Goal: Task Accomplishment & Management: Manage account settings

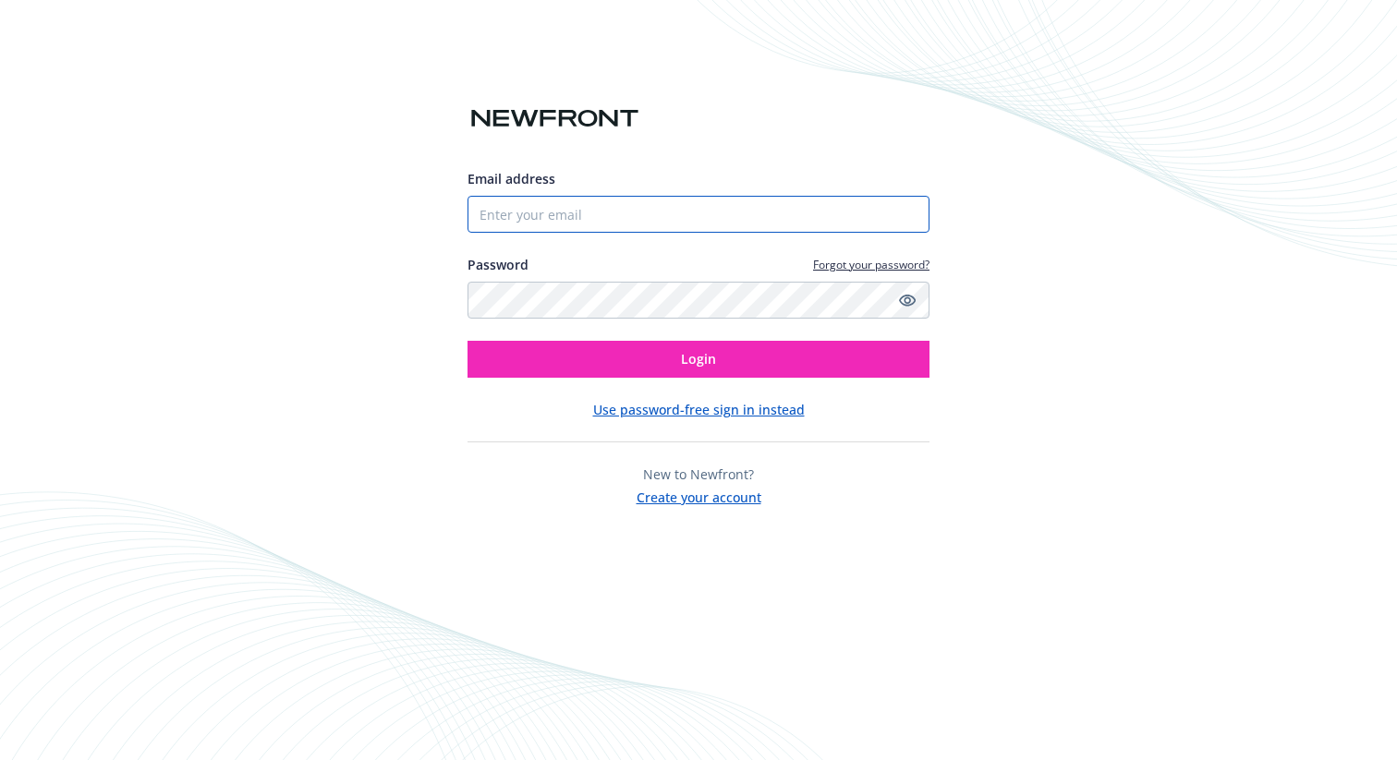
click at [699, 205] on input "Email address" at bounding box center [698, 214] width 462 height 37
click at [711, 412] on button "Use password-free sign in instead" at bounding box center [699, 409] width 212 height 19
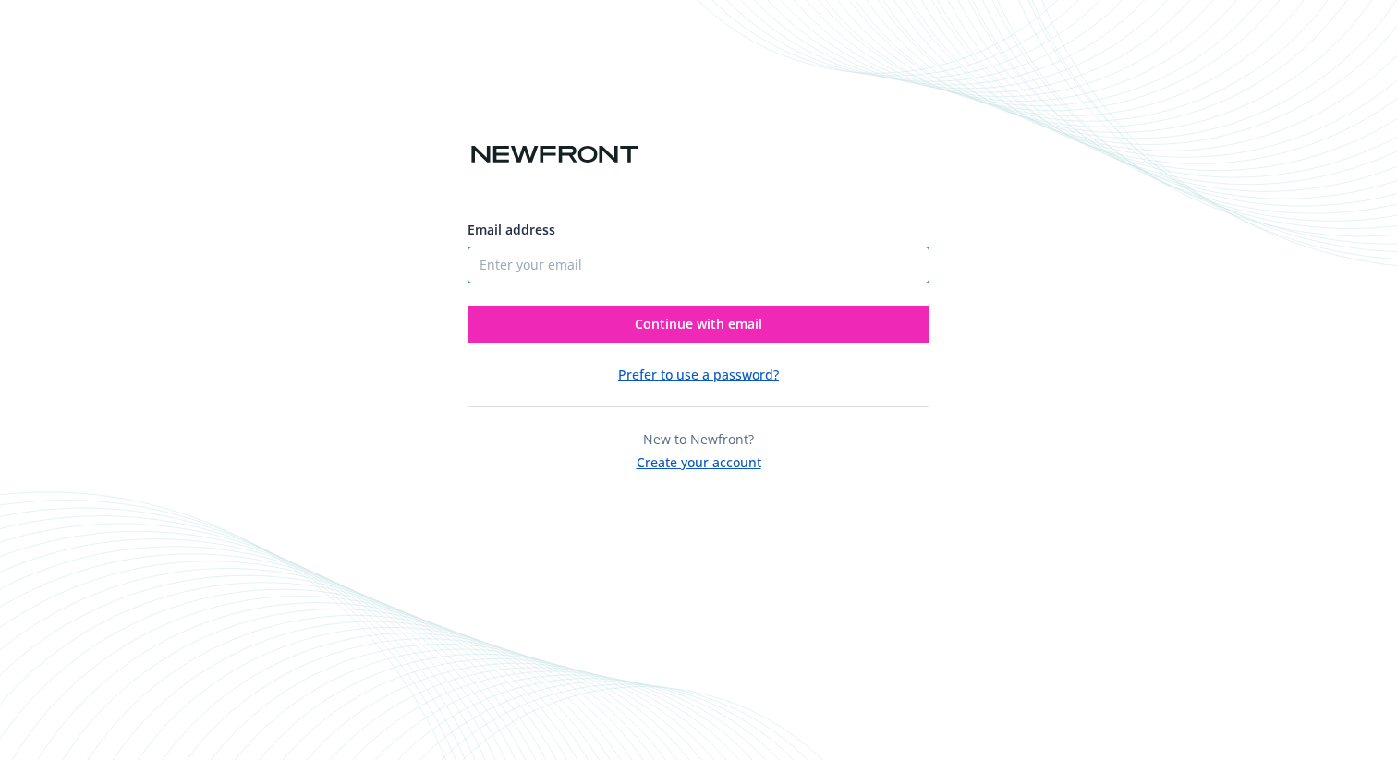
click at [686, 268] on input "Email address" at bounding box center [698, 265] width 462 height 37
type input "[EMAIL_ADDRESS][DOMAIN_NAME]"
click at [467, 306] on button "Continue with email" at bounding box center [698, 324] width 462 height 37
